Goal: Information Seeking & Learning: Learn about a topic

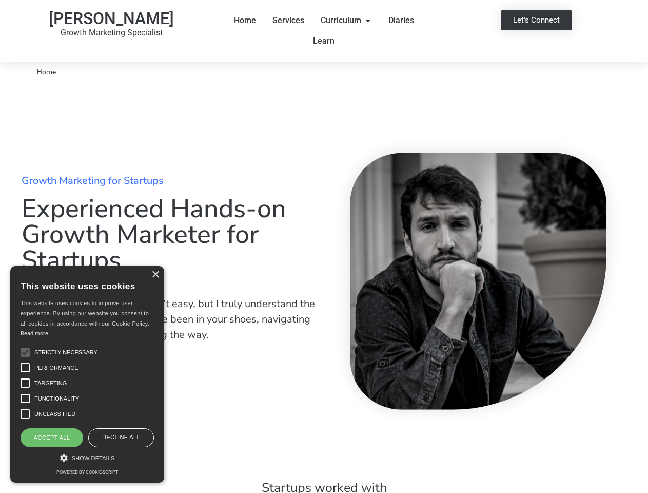
click at [324, 246] on div at bounding box center [478, 279] width 308 height 267
click at [368, 21] on icon "Menu" at bounding box center [368, 21] width 5 height 3
click at [155, 275] on div "×" at bounding box center [155, 275] width 8 height 8
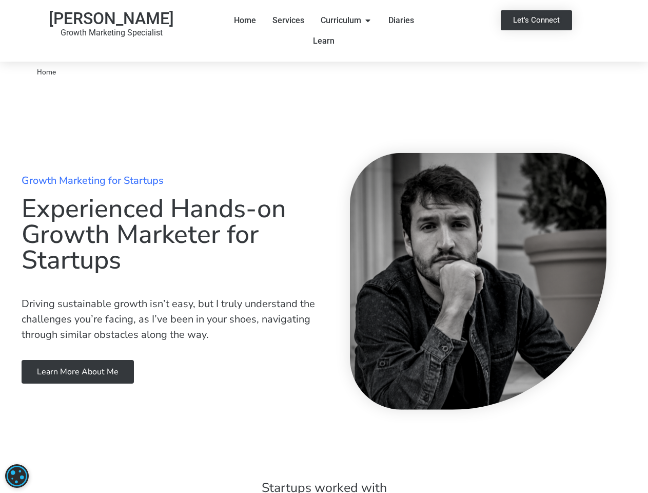
click at [25, 352] on div "Growth Marketing for Startups Experienced Hands-on Growth Marketer for Startups…" at bounding box center [170, 279] width 308 height 218
click at [25, 368] on link "Learn more about me" at bounding box center [78, 372] width 112 height 24
click at [25, 383] on link "Learn more about me" at bounding box center [78, 372] width 112 height 24
click at [25, 398] on div "Growth Marketing for Startups Experienced Hands-on Growth Marketer for Startups…" at bounding box center [324, 279] width 616 height 394
click at [25, 414] on div "Growth Marketing for Startups Experienced Hands-on Growth Marketer for Startups…" at bounding box center [324, 279] width 616 height 394
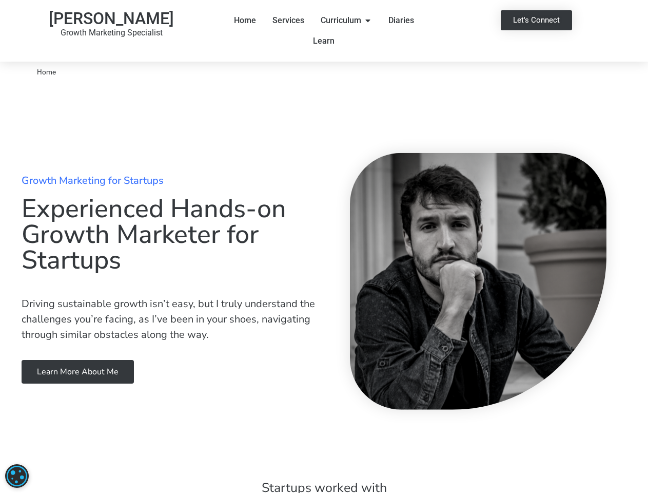
click at [52, 437] on div "Growth Marketing for Startups Experienced Hands-on Growth Marketer for Startups…" at bounding box center [324, 279] width 616 height 394
click at [121, 437] on div "Growth Marketing for Startups Experienced Hands-on Growth Marketer for Startups…" at bounding box center [324, 279] width 616 height 394
